Goal: Task Accomplishment & Management: Complete application form

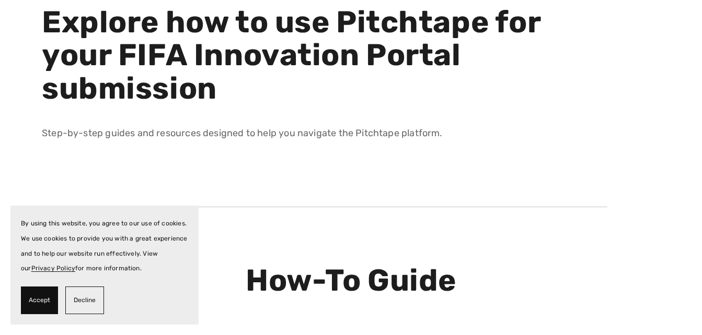
click at [29, 305] on span "Accept" at bounding box center [39, 300] width 21 height 15
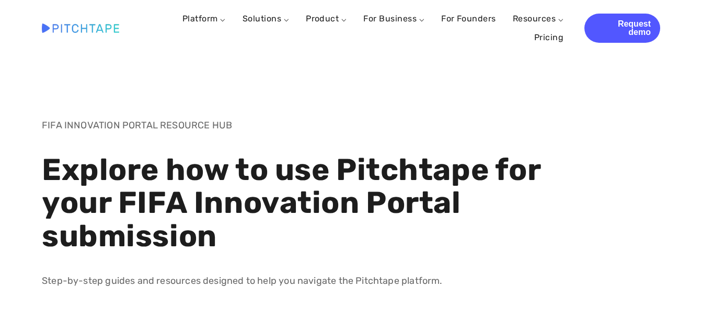
click at [80, 30] on img at bounding box center [80, 28] width 77 height 9
click at [630, 18] on link "Request demo" at bounding box center [622, 28] width 76 height 29
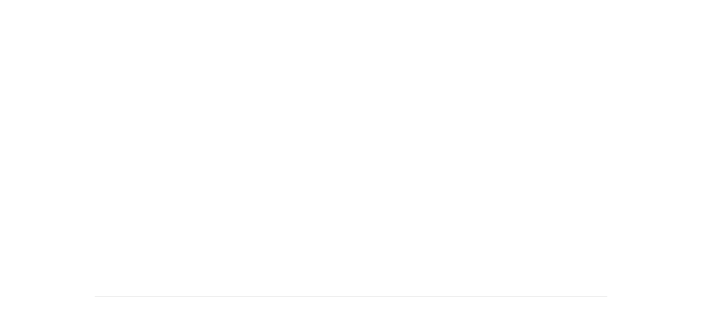
scroll to position [472, 0]
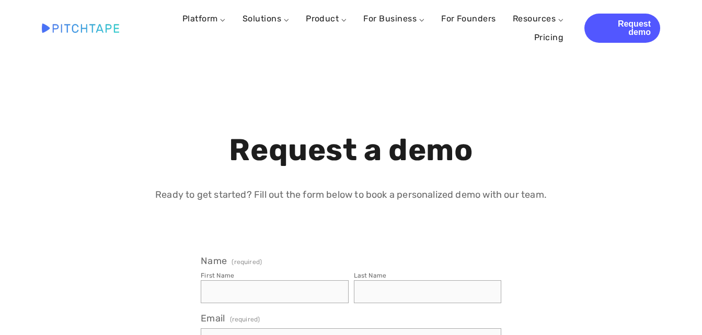
select select "US"
